Goal: Task Accomplishment & Management: Manage account settings

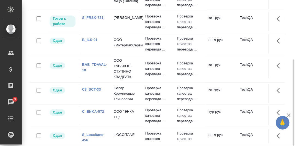
scroll to position [19, 0]
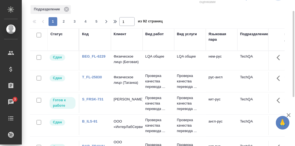
click at [58, 36] on div "Статус" at bounding box center [56, 33] width 12 height 5
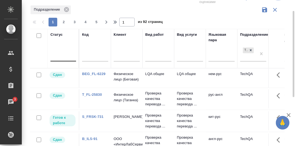
click at [59, 58] on div at bounding box center [63, 56] width 26 height 8
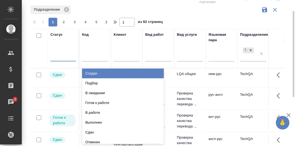
click at [100, 75] on div "Создан" at bounding box center [123, 73] width 82 height 10
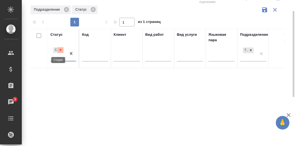
click at [59, 50] on icon at bounding box center [61, 50] width 4 height 4
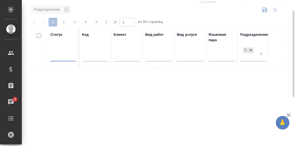
click at [59, 56] on div at bounding box center [63, 56] width 26 height 8
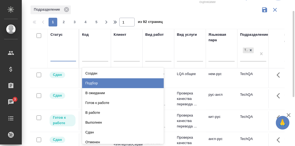
click at [94, 82] on div "Подбор" at bounding box center [123, 83] width 82 height 10
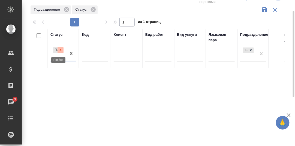
click at [61, 49] on icon at bounding box center [61, 50] width 4 height 4
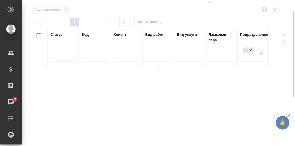
click at [60, 57] on div at bounding box center [63, 56] width 26 height 8
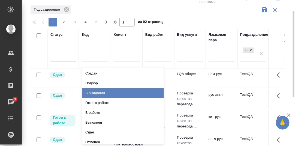
drag, startPoint x: 99, startPoint y: 94, endPoint x: 50, endPoint y: 82, distance: 50.2
click at [99, 93] on div "В ожидании" at bounding box center [123, 93] width 82 height 10
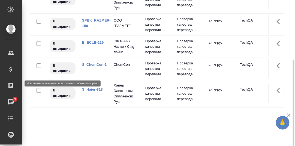
scroll to position [0, 0]
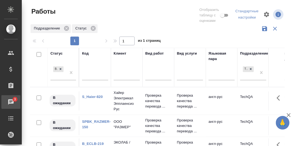
click at [11, 99] on div "Чаты" at bounding box center [4, 102] width 14 height 8
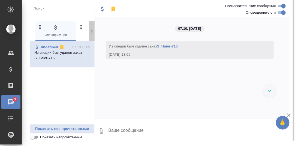
click at [91, 31] on icon at bounding box center [91, 30] width 5 height 5
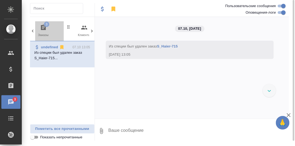
click at [42, 27] on icon "button" at bounding box center [43, 27] width 5 height 5
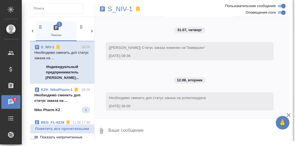
scroll to position [27, 0]
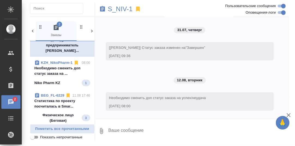
drag, startPoint x: 52, startPoint y: 73, endPoint x: 72, endPoint y: 77, distance: 20.2
click at [52, 73] on p "Необходимо сменить доп статус заказа на ..." at bounding box center [62, 70] width 56 height 11
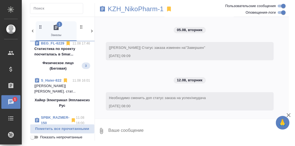
scroll to position [82, 0]
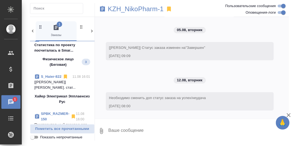
drag, startPoint x: 55, startPoint y: 57, endPoint x: 65, endPoint y: 62, distance: 11.5
click at [55, 53] on p "Cтатистика по проекту посчиталась в Smar..." at bounding box center [62, 47] width 56 height 11
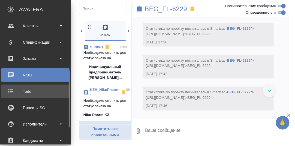
scroll to position [54, 0]
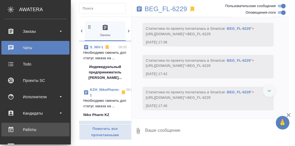
click at [31, 130] on div "Работы" at bounding box center [35, 130] width 63 height 8
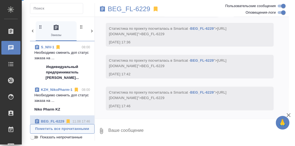
scroll to position [729, 0]
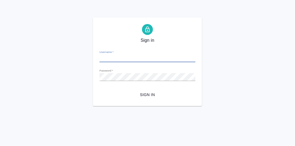
type input "[PERSON_NAME][EMAIL_ADDRESS][DOMAIN_NAME]"
click at [147, 96] on span "Sign in" at bounding box center [147, 94] width 87 height 7
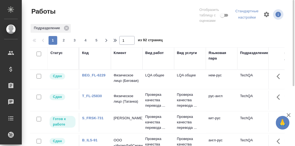
click at [61, 53] on div "Статус" at bounding box center [56, 52] width 12 height 5
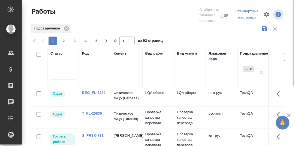
click at [59, 76] on div at bounding box center [63, 75] width 26 height 8
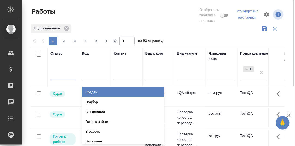
click at [94, 93] on div "Создан" at bounding box center [123, 92] width 82 height 10
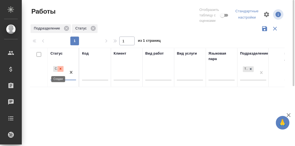
click at [61, 68] on icon at bounding box center [61, 69] width 4 height 4
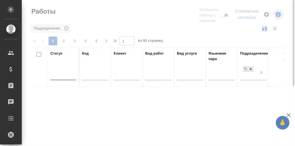
click at [61, 77] on div at bounding box center [63, 75] width 26 height 8
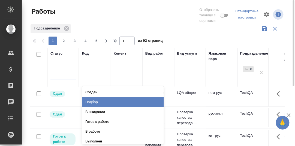
click at [94, 101] on div "Подбор" at bounding box center [123, 102] width 82 height 10
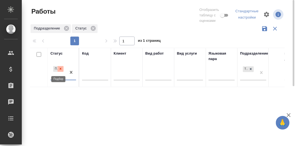
click at [58, 67] on div at bounding box center [61, 69] width 6 height 6
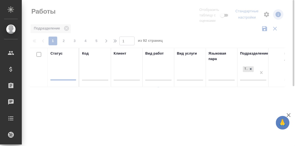
click at [58, 76] on div at bounding box center [63, 75] width 26 height 8
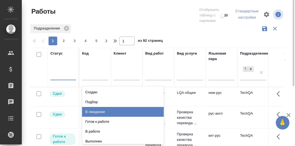
click at [101, 111] on div "В ожидании" at bounding box center [123, 112] width 82 height 10
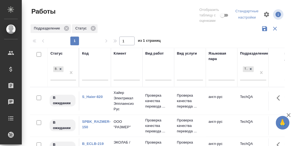
click at [93, 96] on link "S_Haier-820" at bounding box center [92, 97] width 21 height 4
click at [61, 67] on icon at bounding box center [61, 69] width 4 height 4
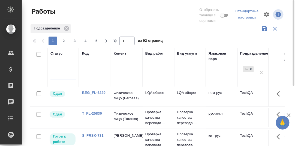
click at [97, 77] on input "text" at bounding box center [95, 76] width 26 height 7
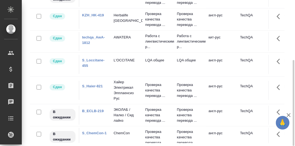
scroll to position [354, 0]
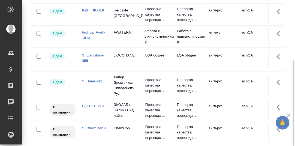
click at [91, 40] on link "techqa_AwA-1812" at bounding box center [93, 35] width 23 height 10
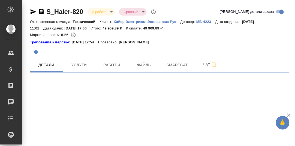
select select "RU"
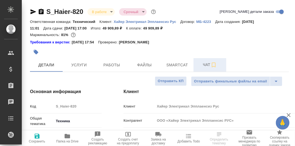
type textarea "x"
click at [206, 65] on span "Чат" at bounding box center [210, 64] width 26 height 7
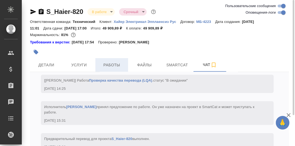
click at [110, 65] on span "Работы" at bounding box center [112, 65] width 26 height 7
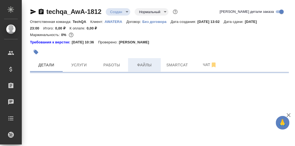
select select "RU"
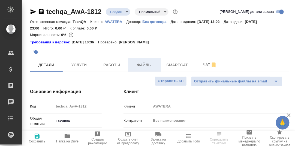
type textarea "x"
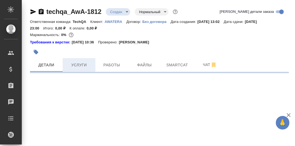
click at [80, 64] on span "Услуги" at bounding box center [79, 65] width 26 height 7
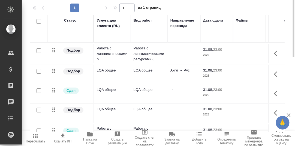
scroll to position [34, 0]
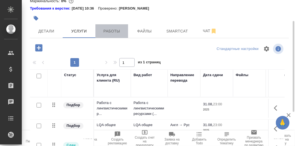
click at [110, 30] on span "Работы" at bounding box center [112, 31] width 26 height 7
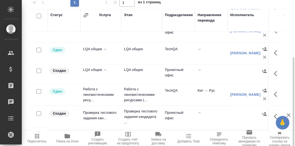
scroll to position [136, 0]
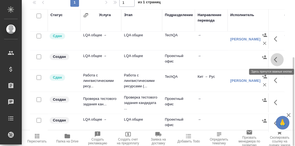
click at [274, 57] on icon "button" at bounding box center [275, 59] width 3 height 5
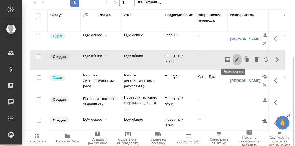
click at [234, 59] on icon "button" at bounding box center [237, 59] width 7 height 7
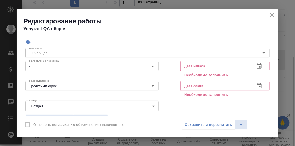
scroll to position [27, 0]
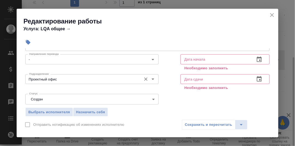
click at [62, 80] on input "Проектный офис" at bounding box center [83, 79] width 112 height 7
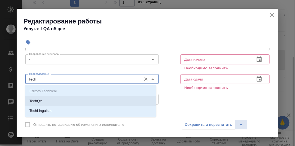
click at [57, 103] on li "TechQA" at bounding box center [90, 101] width 131 height 10
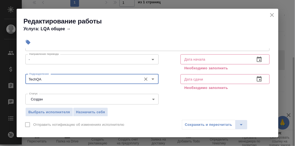
type input "TechQA"
click at [256, 59] on icon "button" at bounding box center [259, 59] width 7 height 7
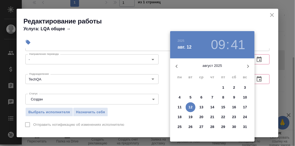
click at [179, 106] on p "11" at bounding box center [180, 107] width 4 height 5
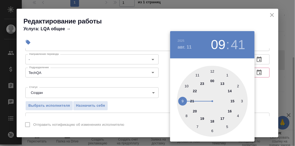
drag, startPoint x: 181, startPoint y: 101, endPoint x: 204, endPoint y: 90, distance: 25.4
click at [182, 101] on div at bounding box center [212, 101] width 71 height 71
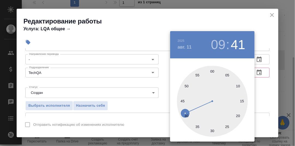
click at [214, 72] on div at bounding box center [212, 101] width 71 height 71
click at [212, 72] on div at bounding box center [212, 101] width 71 height 71
type input "11.08.2025 09:00"
click at [264, 86] on div at bounding box center [147, 73] width 295 height 146
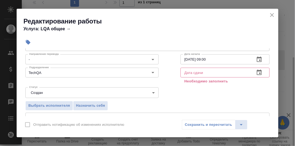
click at [256, 72] on icon "button" at bounding box center [259, 72] width 7 height 7
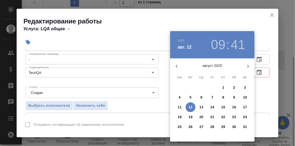
click at [181, 107] on p "11" at bounding box center [180, 107] width 4 height 5
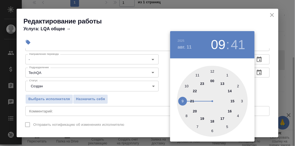
click at [212, 122] on div at bounding box center [212, 101] width 71 height 71
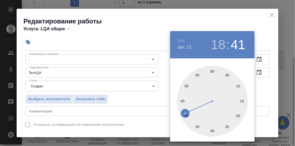
click at [214, 72] on div at bounding box center [212, 101] width 71 height 71
click at [213, 72] on div at bounding box center [212, 101] width 71 height 71
type input "11.08.2025 18:00"
click at [262, 89] on div at bounding box center [147, 73] width 295 height 146
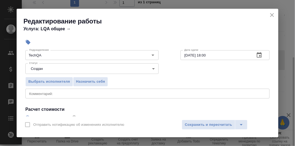
scroll to position [55, 0]
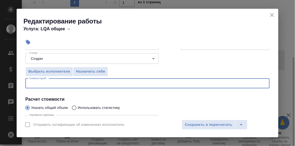
click at [52, 81] on textarea at bounding box center [147, 83] width 237 height 4
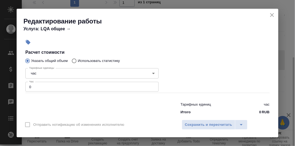
scroll to position [109, 0]
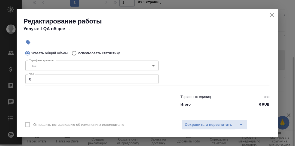
type textarea "Заполнение профилей"
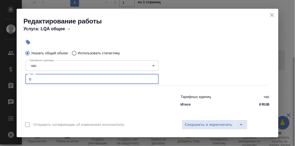
drag, startPoint x: 41, startPoint y: 79, endPoint x: 20, endPoint y: 79, distance: 21.6
click at [20, 79] on div "Параметры Файлы Вид работ LQA общее Вид работ Направление перевода - Направлени…" at bounding box center [148, 82] width 262 height 68
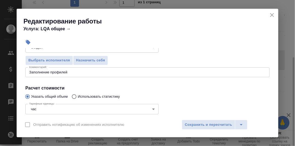
scroll to position [82, 0]
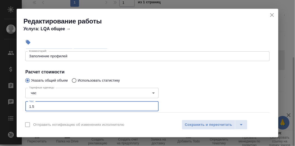
type input "1.5"
click at [75, 55] on textarea "Заполнение профилей" at bounding box center [147, 56] width 237 height 4
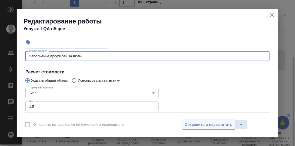
type textarea "Заполнение профилей за июль"
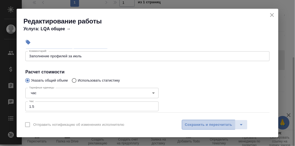
click at [209, 126] on span "Сохранить и пересчитать" at bounding box center [208, 125] width 47 height 6
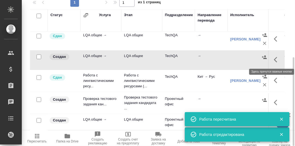
click at [274, 59] on icon "button" at bounding box center [277, 59] width 7 height 7
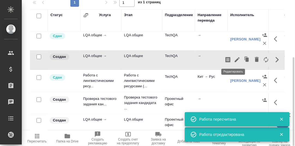
click at [235, 57] on icon "button" at bounding box center [237, 59] width 5 height 5
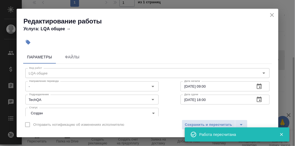
scroll to position [27, 0]
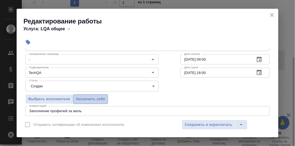
drag, startPoint x: 95, startPoint y: 97, endPoint x: 156, endPoint y: 110, distance: 62.2
click at [95, 97] on span "Назначить себя" at bounding box center [90, 99] width 29 height 6
drag, startPoint x: 93, startPoint y: 99, endPoint x: 175, endPoint y: 115, distance: 84.3
click at [93, 99] on span "Назначить себя" at bounding box center [90, 99] width 29 height 6
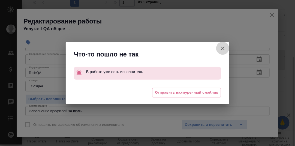
click at [224, 47] on icon "button" at bounding box center [223, 48] width 4 height 4
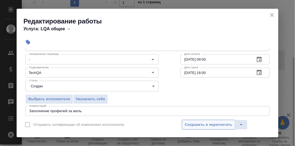
click at [205, 125] on span "Сохранить и пересчитать" at bounding box center [208, 125] width 47 height 6
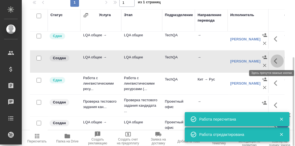
click at [274, 60] on icon "button" at bounding box center [277, 61] width 7 height 7
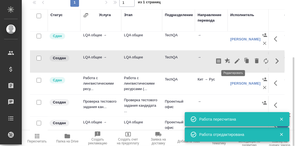
click at [235, 61] on icon "button" at bounding box center [237, 61] width 5 height 5
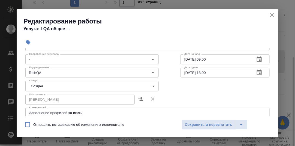
click at [152, 86] on body "🙏 .cls-1 fill:#fff; AWATERA Румянцева Дарья d.rumyantseva Клиенты Спецификации …" at bounding box center [147, 73] width 295 height 146
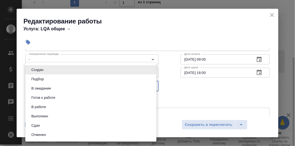
click at [43, 126] on li "Сдан" at bounding box center [90, 125] width 131 height 9
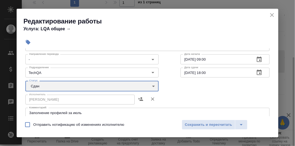
type input "closed"
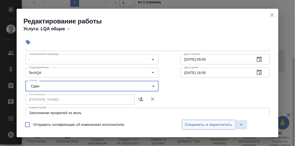
click at [199, 125] on span "Сохранить и пересчитать" at bounding box center [208, 125] width 47 height 6
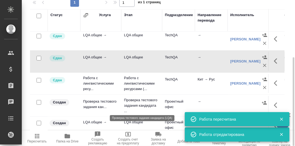
scroll to position [142, 0]
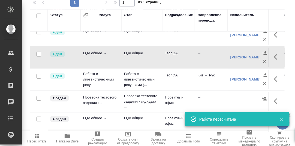
click at [282, 119] on icon "button" at bounding box center [281, 119] width 3 height 3
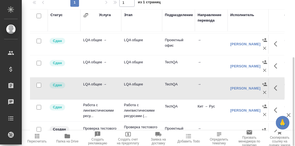
scroll to position [136, 0]
